Goal: Task Accomplishment & Management: Use online tool/utility

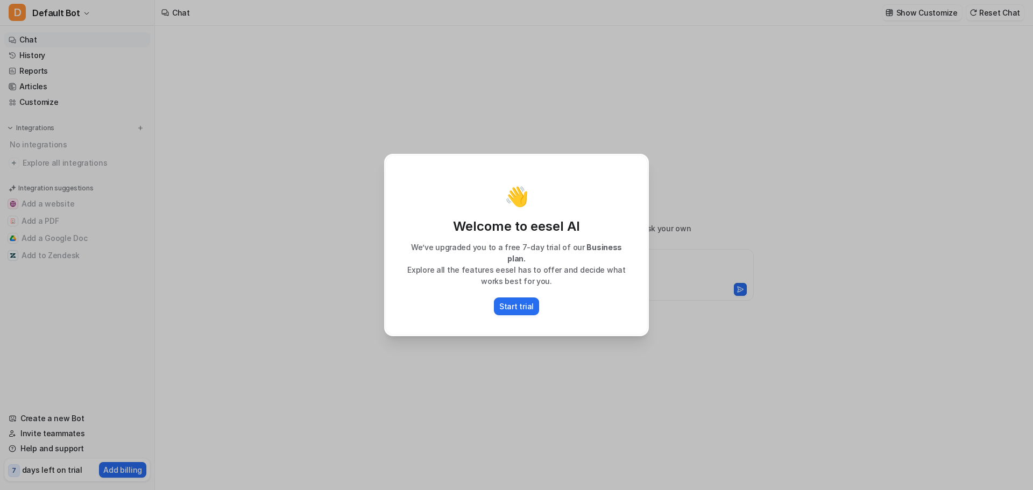
type textarea "**********"
click at [518, 301] on p "Start trial" at bounding box center [516, 306] width 34 height 11
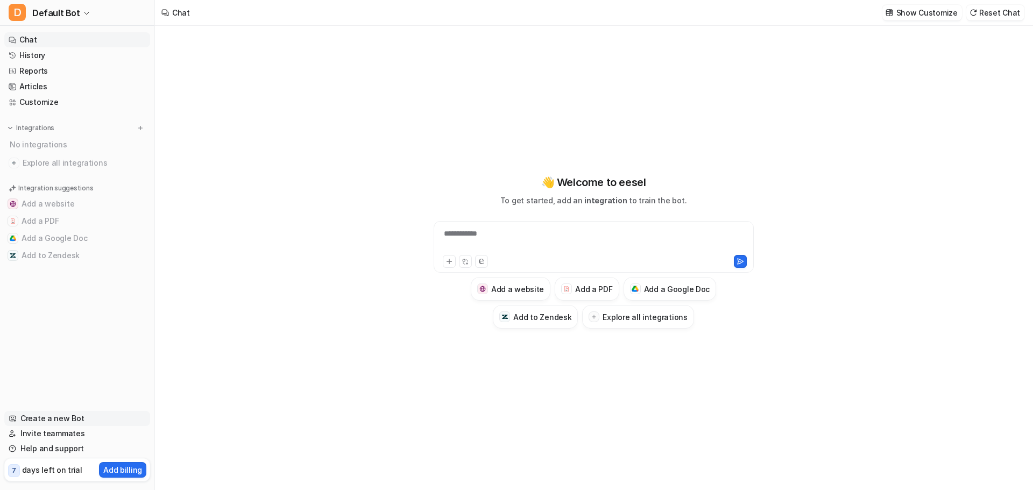
click at [93, 419] on link "Create a new Bot" at bounding box center [77, 418] width 146 height 15
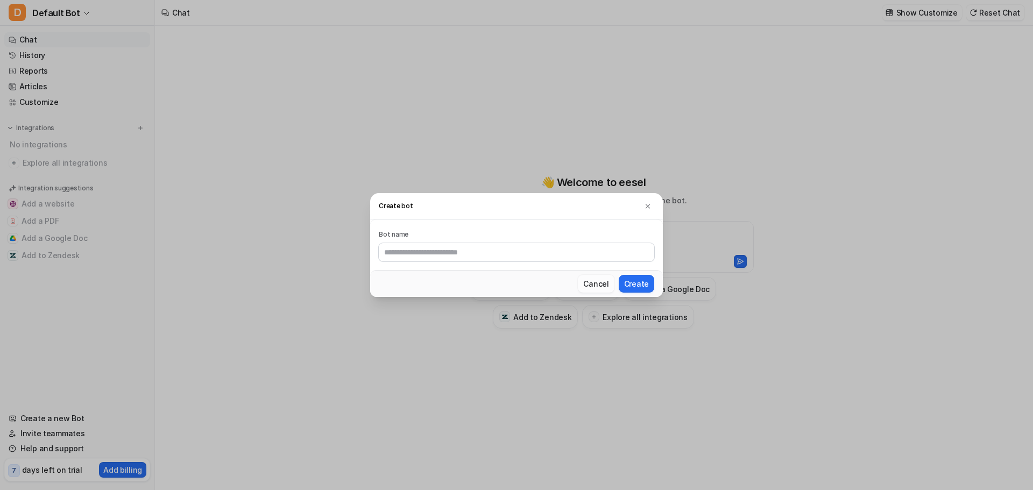
click at [593, 286] on button "Cancel" at bounding box center [596, 284] width 36 height 18
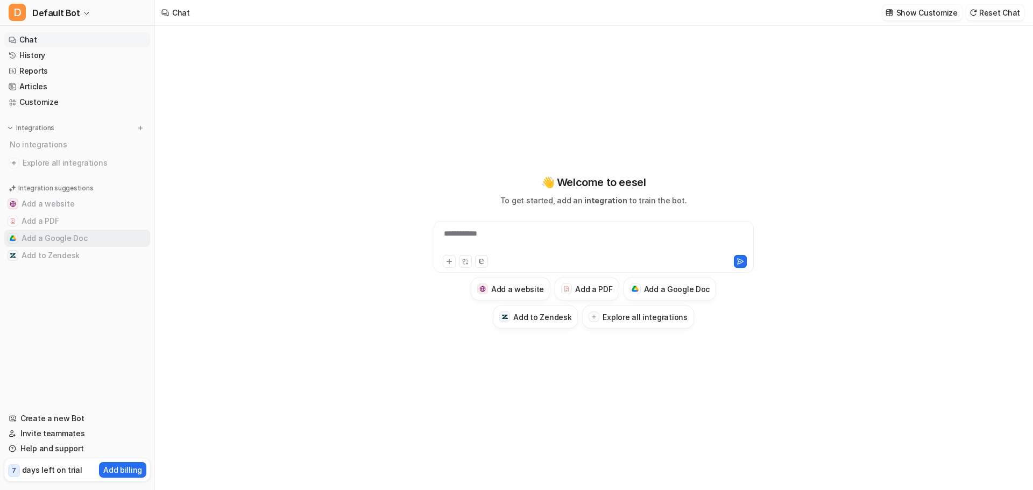
click at [71, 235] on button "Add a Google Doc" at bounding box center [77, 238] width 146 height 17
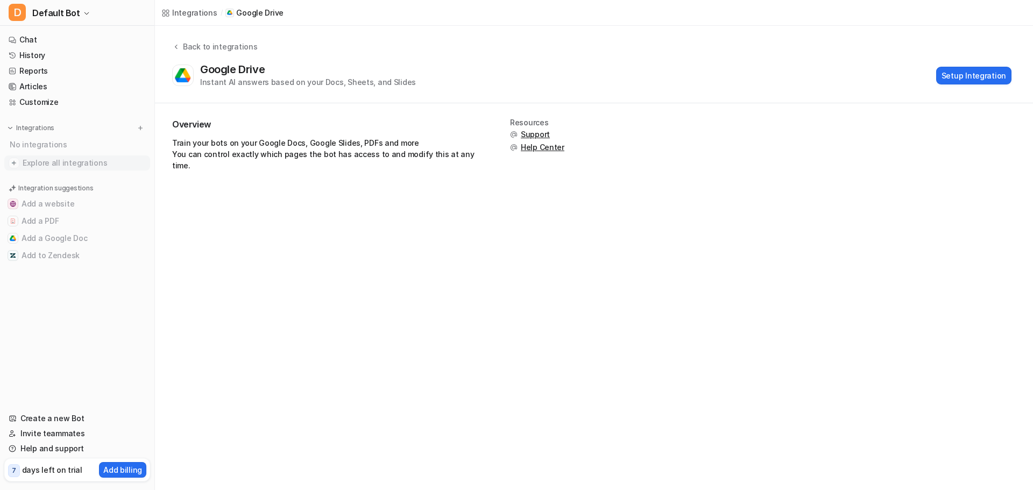
click at [46, 162] on span "Explore all integrations" at bounding box center [84, 162] width 123 height 17
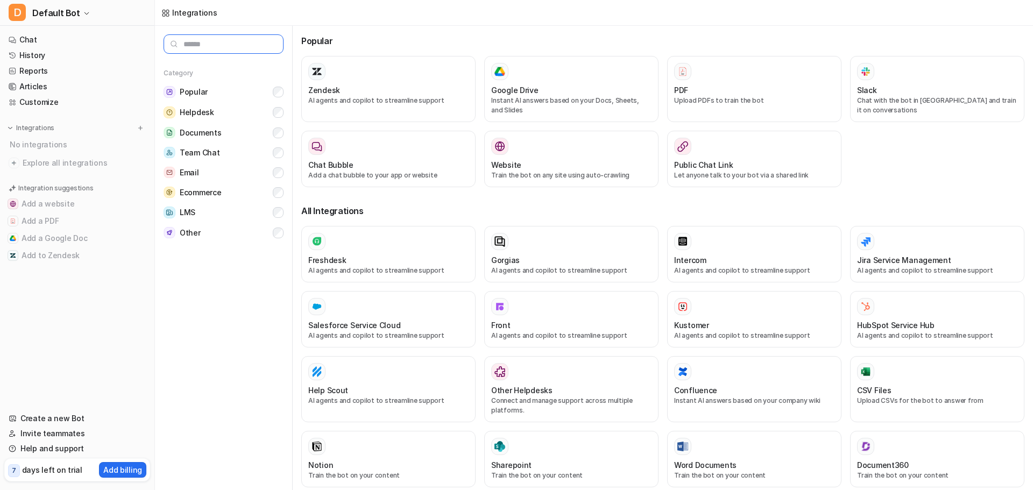
click at [250, 46] on input "text" at bounding box center [224, 43] width 120 height 19
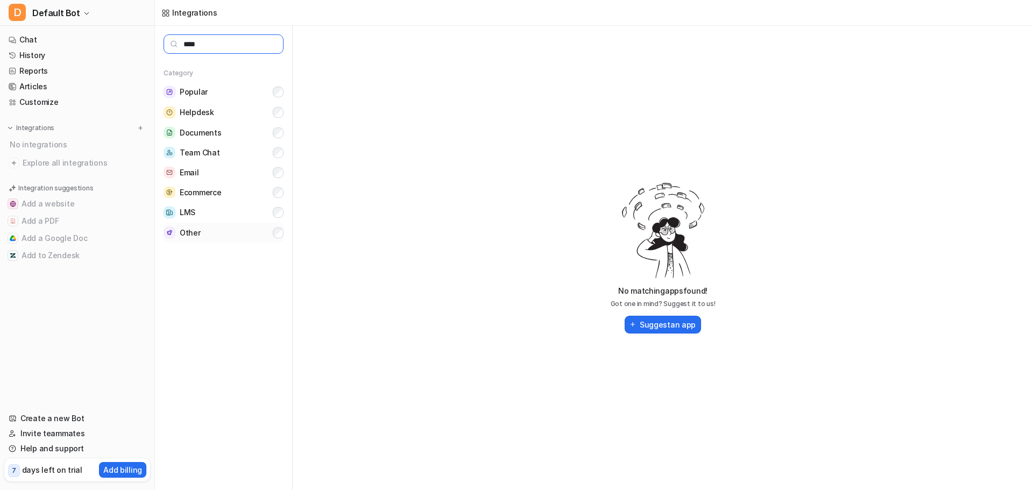
type input "****"
click at [240, 235] on button "Other" at bounding box center [224, 233] width 120 height 20
click at [194, 41] on input "****" at bounding box center [224, 43] width 120 height 19
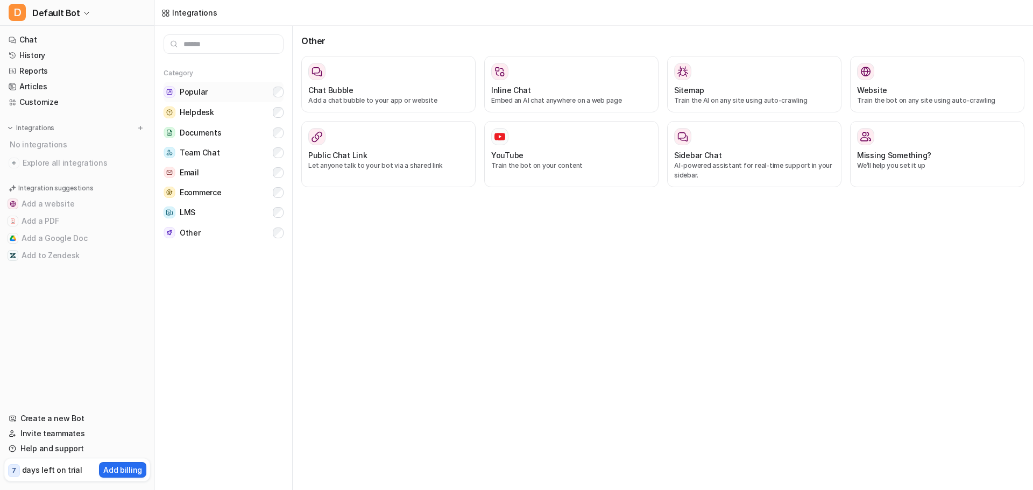
click at [194, 91] on span "Popular" at bounding box center [194, 92] width 28 height 11
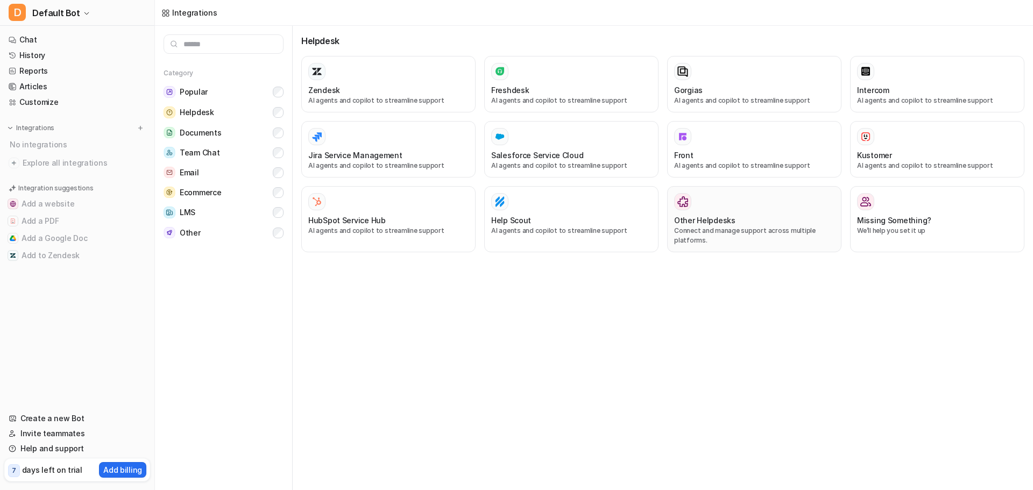
click at [723, 225] on h3 "Other Helpdesks" at bounding box center [704, 220] width 61 height 11
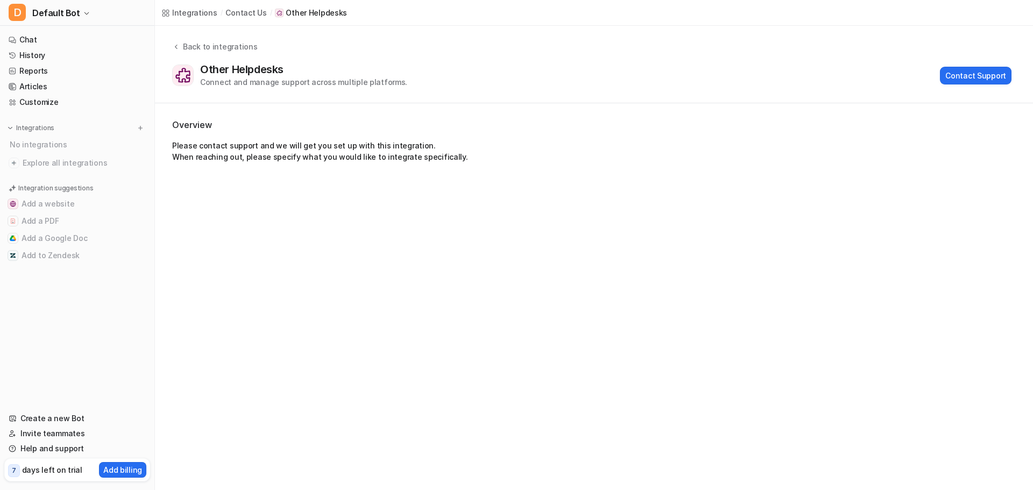
click at [196, 36] on div "Back to integrations Other Helpdesks Connect and manage support across multiple…" at bounding box center [594, 64] width 878 height 77
click at [194, 43] on div "Back to integrations" at bounding box center [218, 46] width 77 height 11
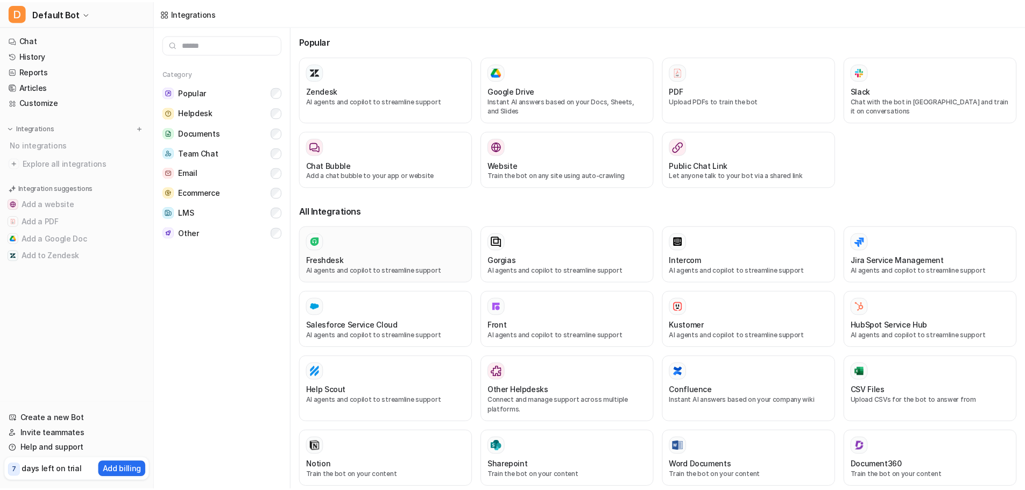
scroll to position [215, 0]
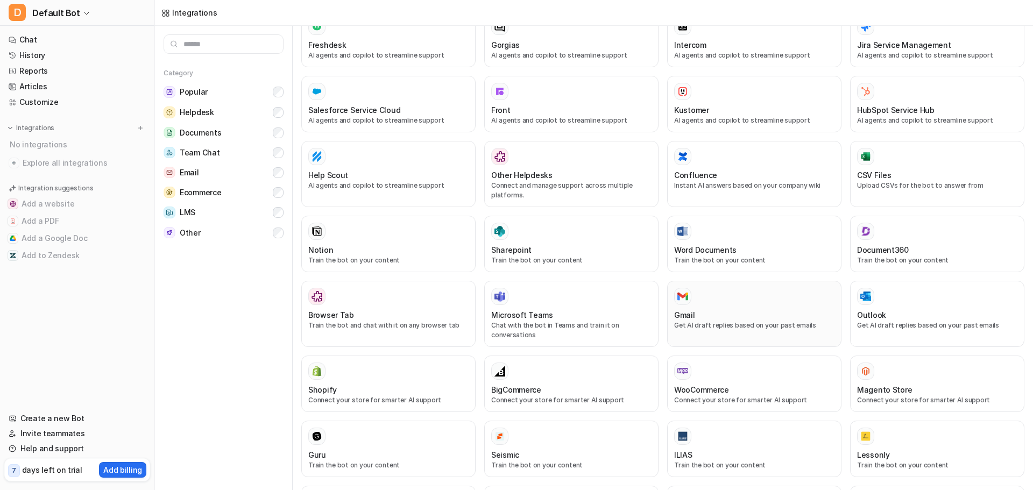
click at [739, 301] on div at bounding box center [754, 296] width 160 height 17
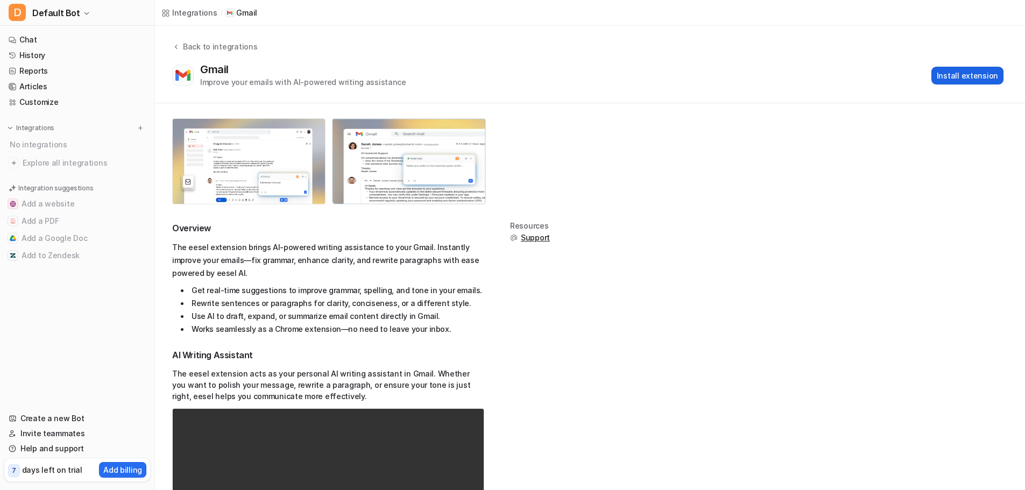
click at [983, 75] on button "Install extension" at bounding box center [967, 76] width 72 height 18
